Goal: Obtain resource: Download file/media

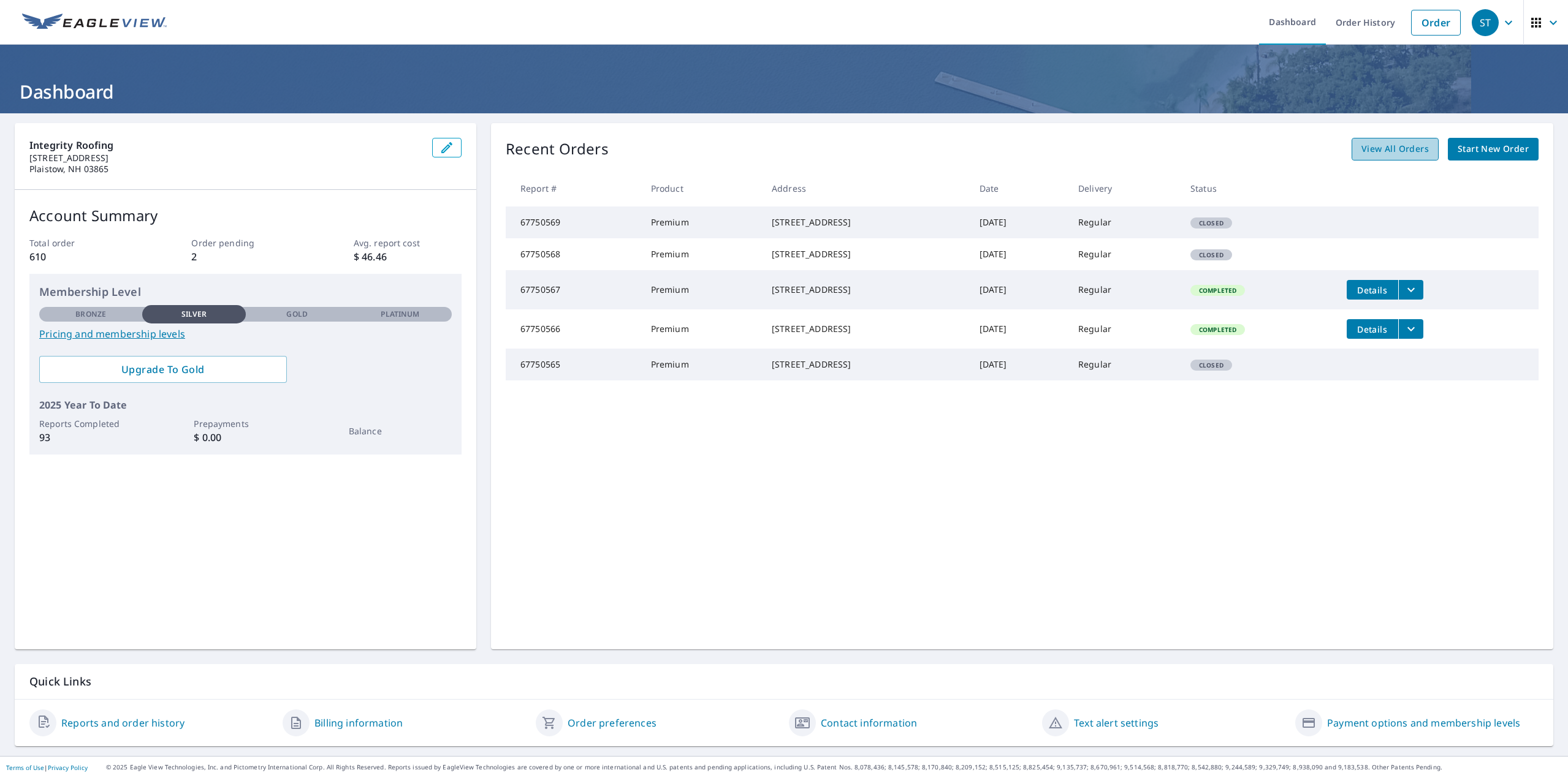
click at [1384, 138] on link "View All Orders" at bounding box center [1395, 148] width 87 height 22
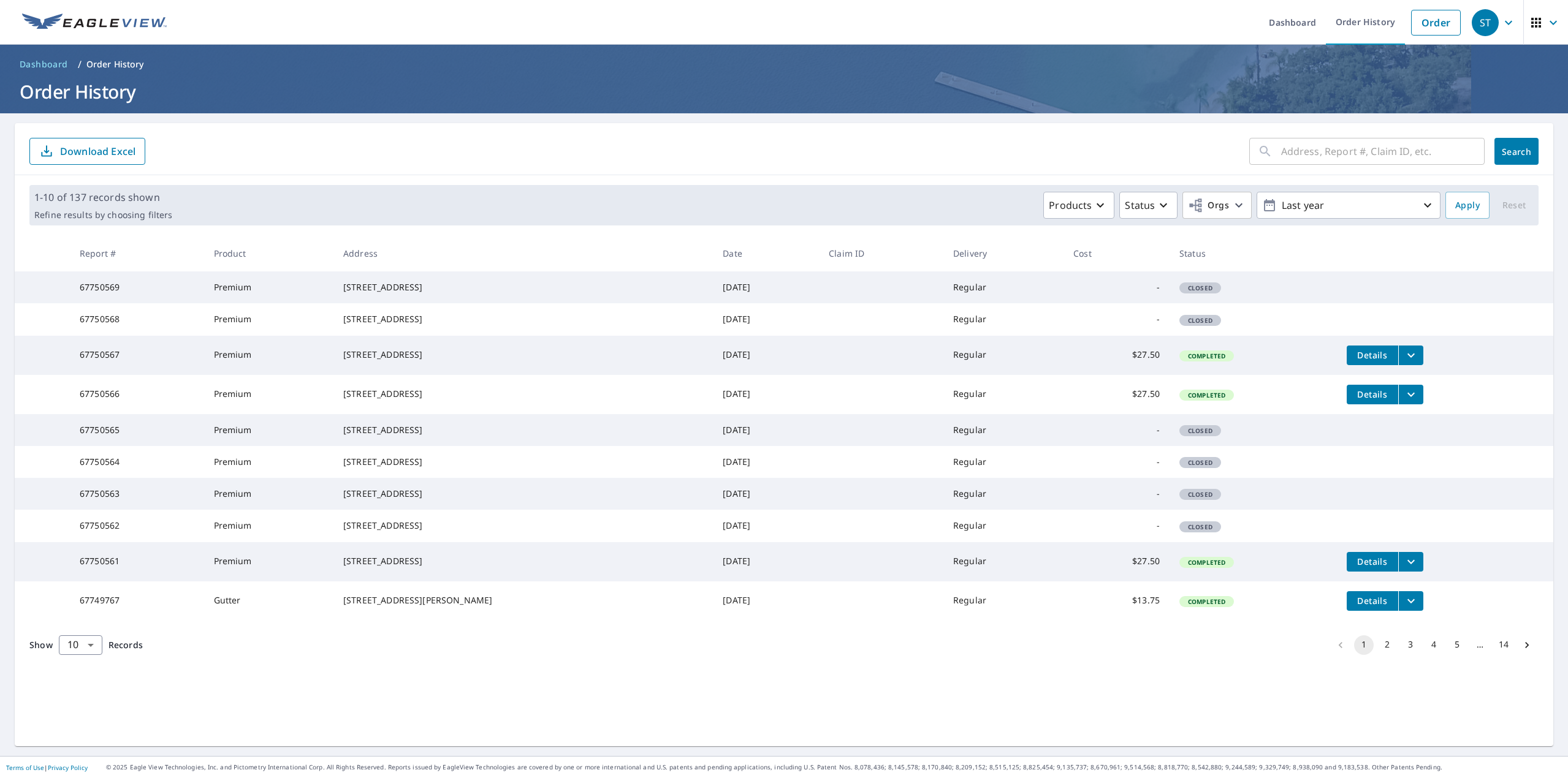
scroll to position [15, 0]
click at [1354, 607] on span "Details" at bounding box center [1372, 601] width 37 height 12
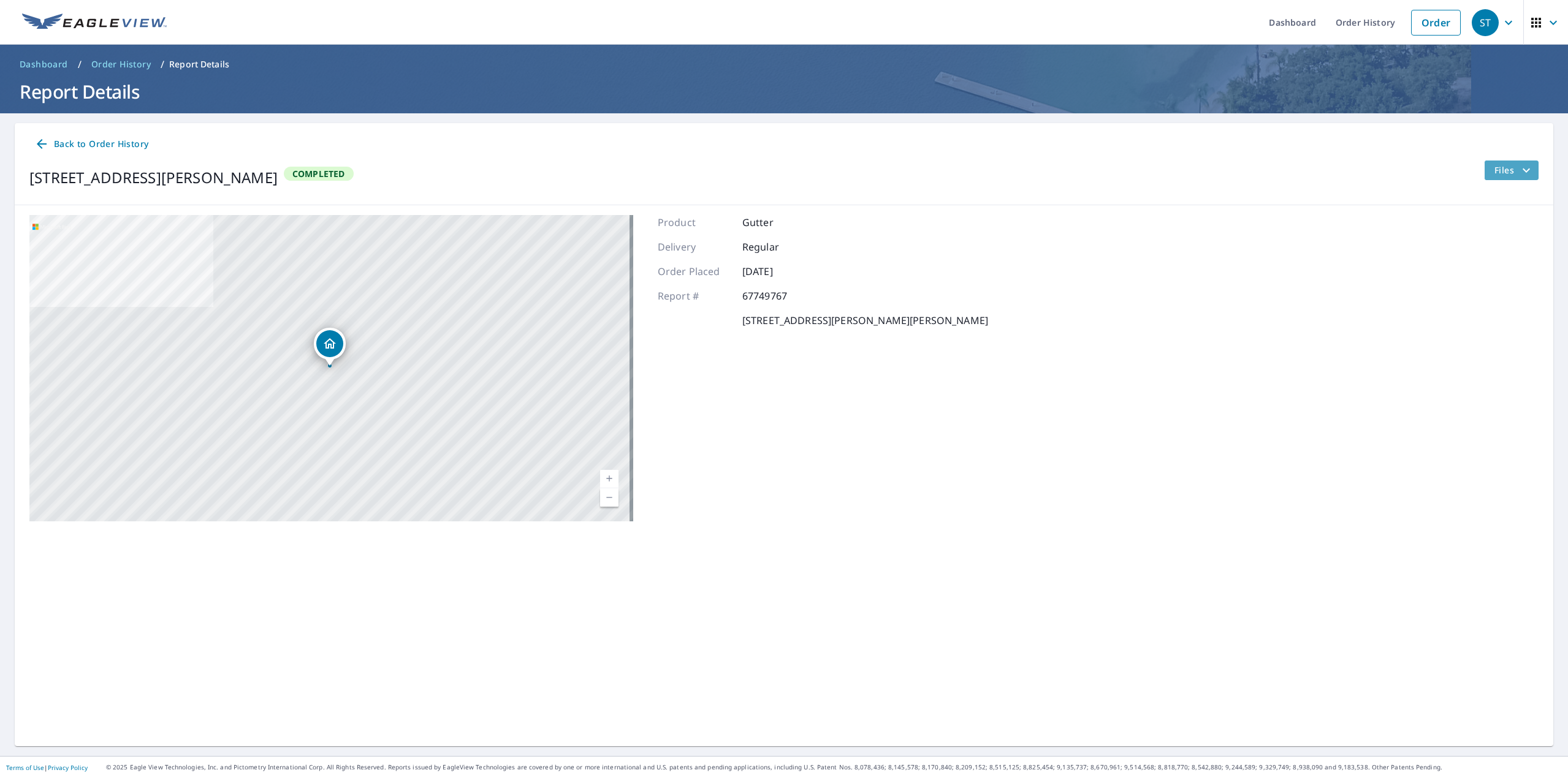
click at [1521, 171] on icon "filesDropdownBtn-67749767" at bounding box center [1525, 169] width 15 height 15
click at [1498, 290] on span "PDF" at bounding box center [1483, 291] width 40 height 15
